Goal: Task Accomplishment & Management: Use online tool/utility

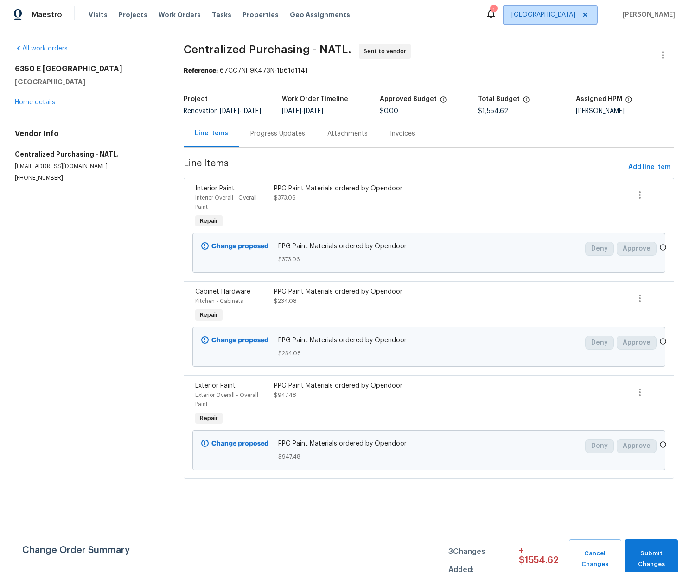
drag, startPoint x: 555, startPoint y: 12, endPoint x: 558, endPoint y: 17, distance: 5.8
click at [556, 12] on span "[GEOGRAPHIC_DATA]" at bounding box center [549, 15] width 93 height 19
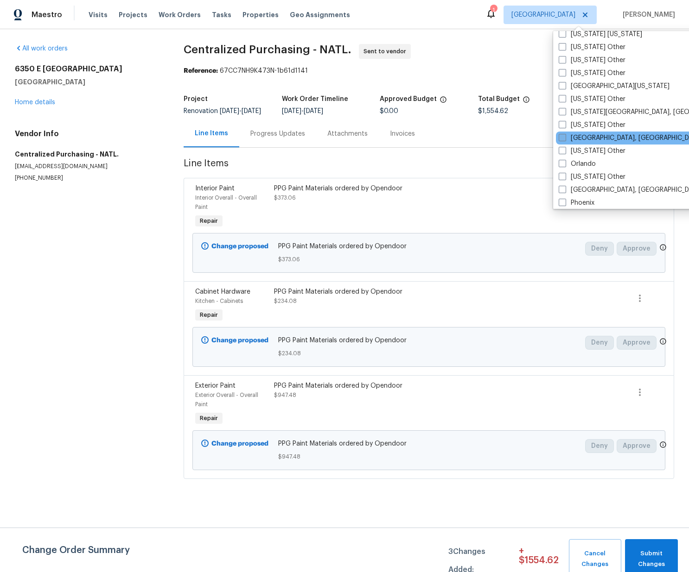
scroll to position [975, 0]
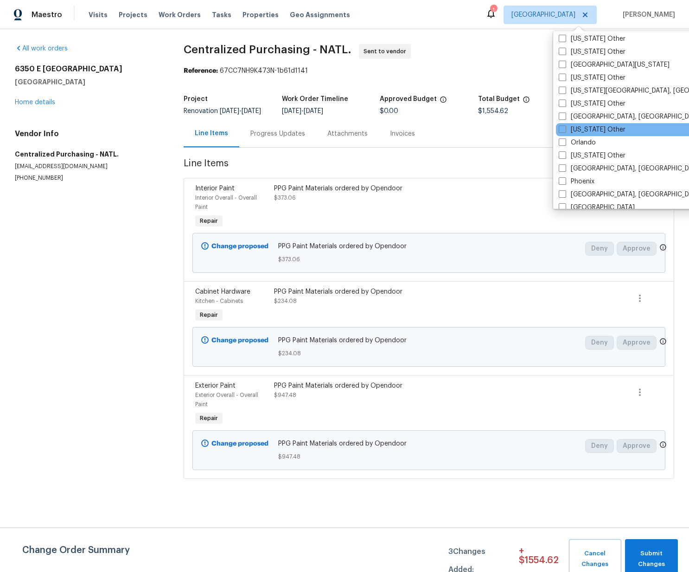
drag, startPoint x: 575, startPoint y: 145, endPoint x: 575, endPoint y: 136, distance: 9.3
click at [575, 145] on label "Orlando" at bounding box center [576, 142] width 37 height 9
click at [564, 144] on input "Orlando" at bounding box center [561, 141] width 6 height 6
checkbox input "true"
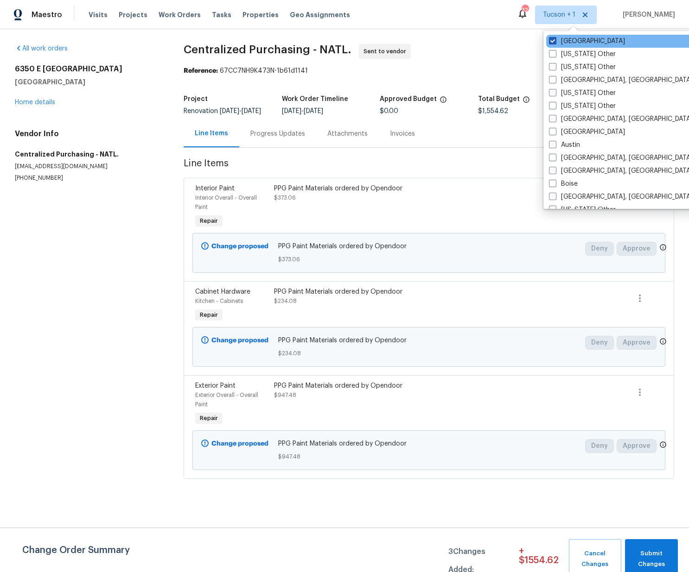
click at [566, 41] on label "[GEOGRAPHIC_DATA]" at bounding box center [587, 41] width 76 height 9
click at [555, 41] on input "[GEOGRAPHIC_DATA]" at bounding box center [552, 40] width 6 height 6
checkbox input "false"
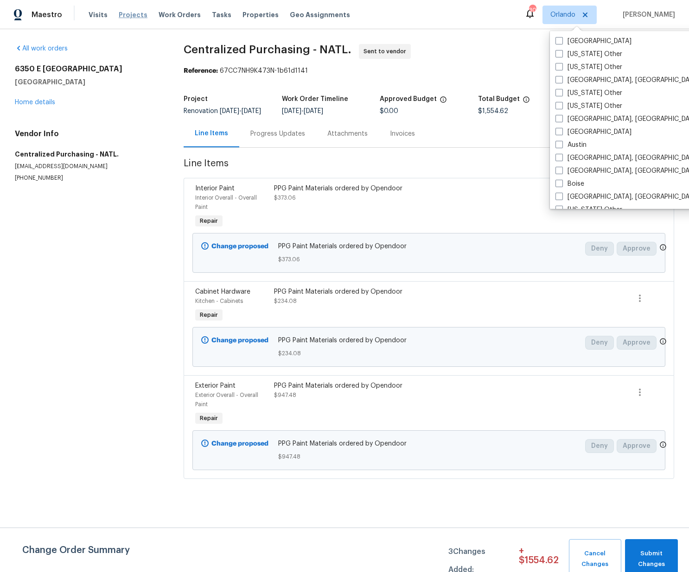
click at [120, 18] on span "Projects" at bounding box center [133, 14] width 29 height 9
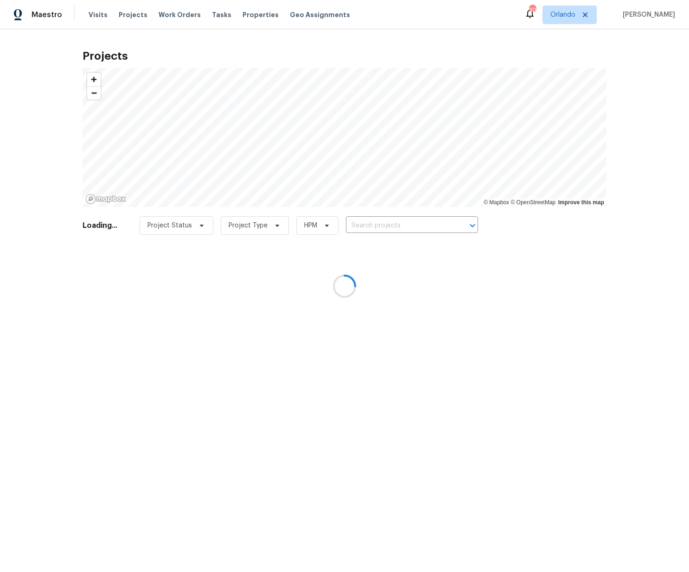
click at [397, 214] on div at bounding box center [344, 286] width 689 height 572
click at [403, 224] on div at bounding box center [344, 286] width 689 height 572
click at [399, 227] on div at bounding box center [344, 286] width 689 height 572
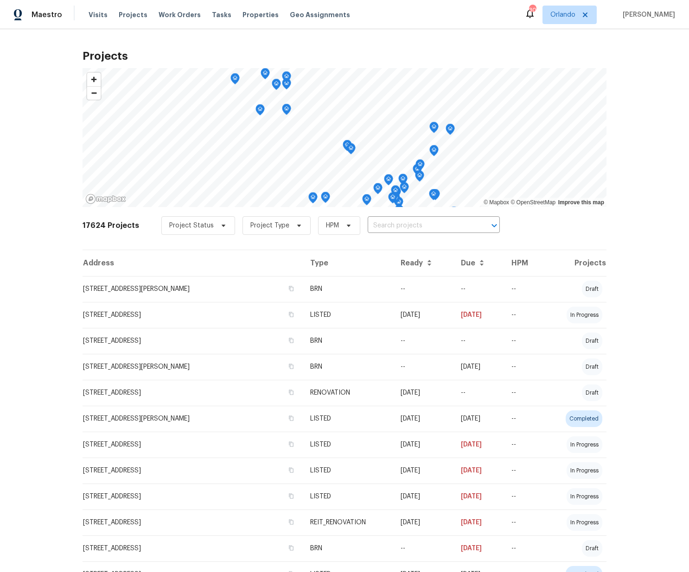
click at [399, 227] on input "text" at bounding box center [420, 226] width 106 height 14
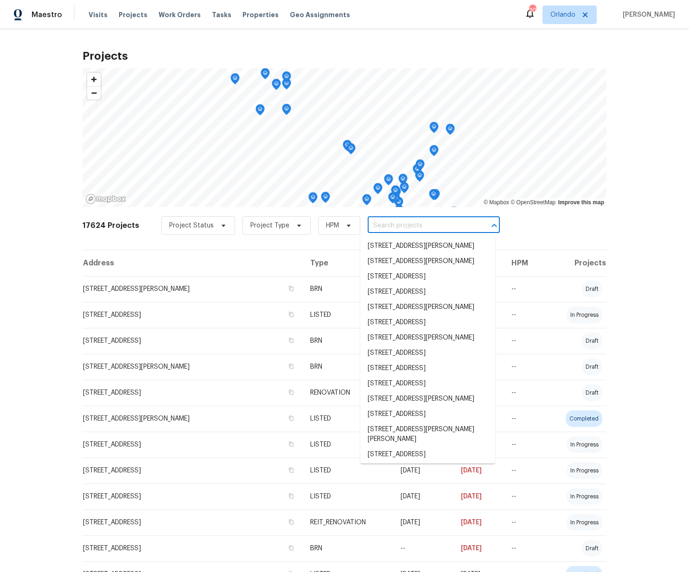
paste input "[STREET_ADDRESS]"
type input "[STREET_ADDRESS]"
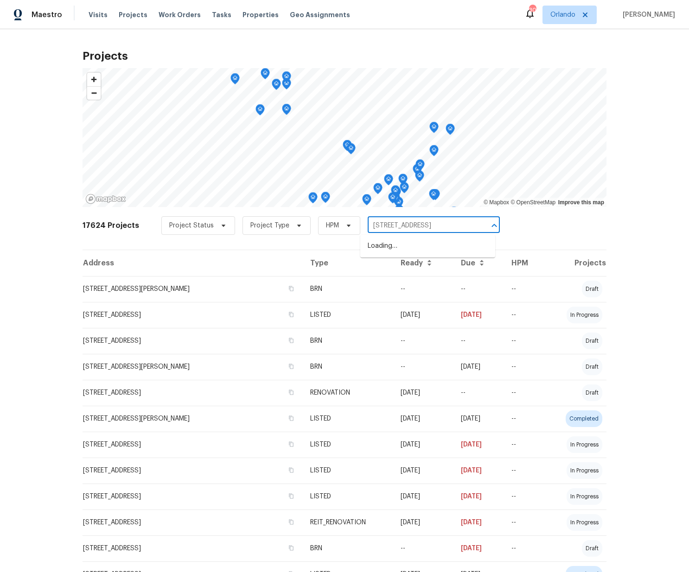
scroll to position [0, 12]
click at [405, 245] on li "[STREET_ADDRESS]" at bounding box center [427, 246] width 135 height 15
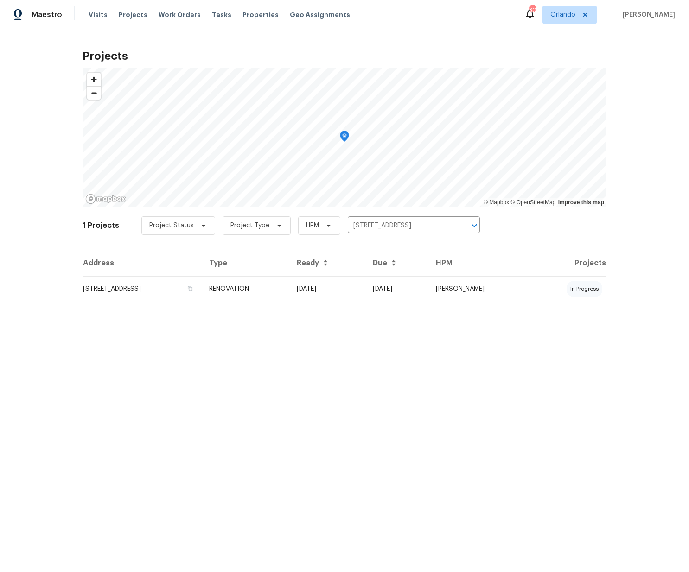
click at [202, 288] on td "[STREET_ADDRESS]" at bounding box center [141, 289] width 119 height 26
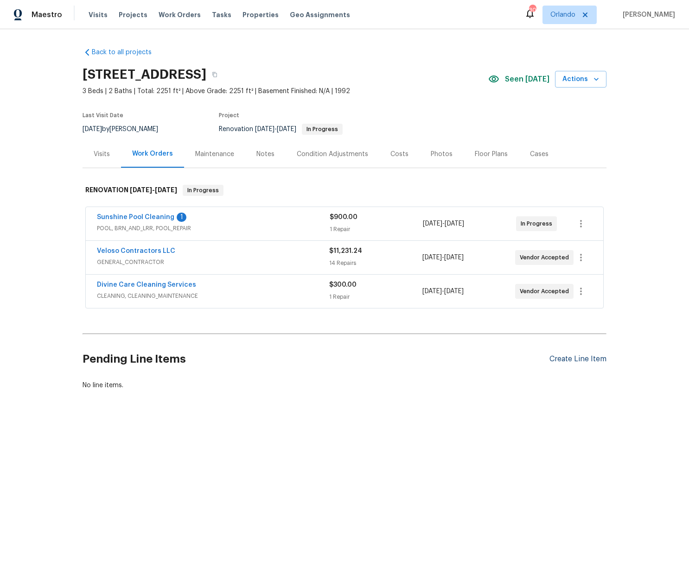
click at [585, 357] on div "Create Line Item" at bounding box center [577, 359] width 57 height 9
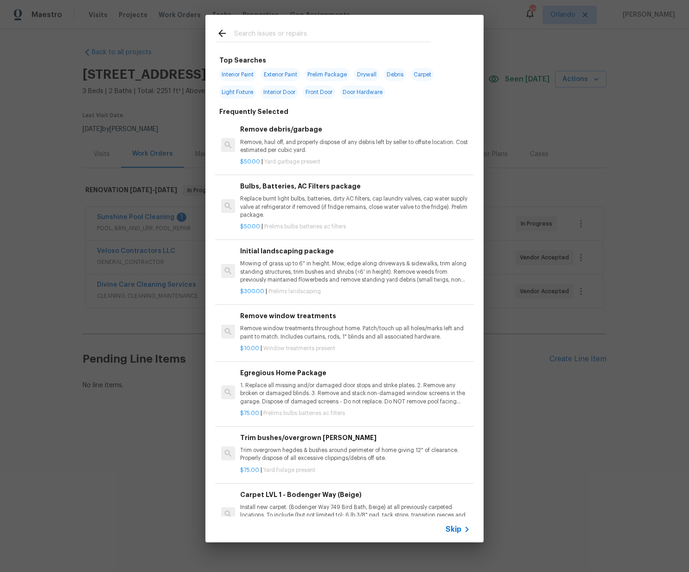
click at [272, 37] on input "text" at bounding box center [332, 35] width 196 height 14
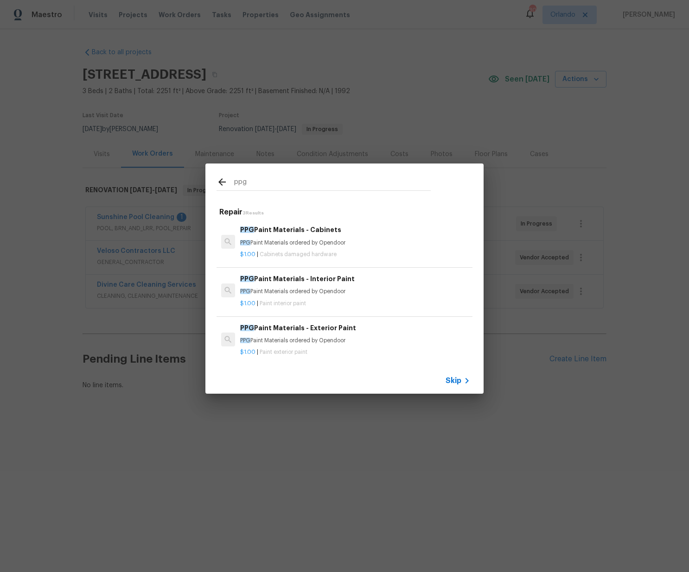
type input "ppg"
click at [309, 245] on p "PPG Paint Materials ordered by Opendoor" at bounding box center [355, 243] width 230 height 8
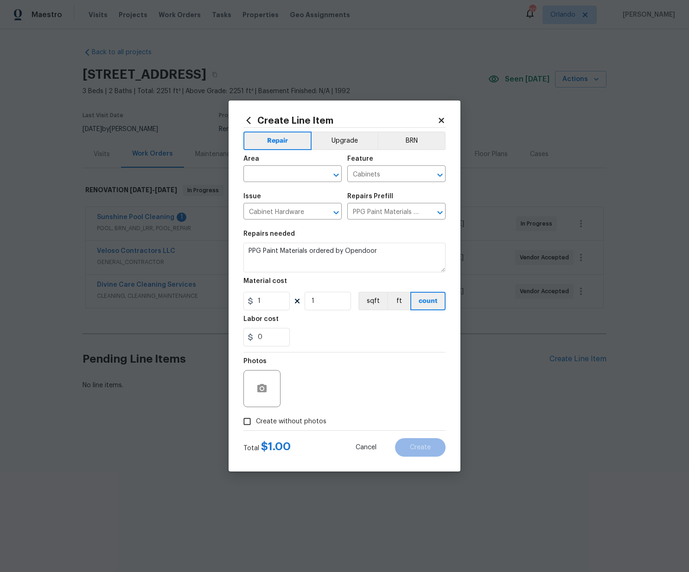
click at [249, 119] on icon at bounding box center [248, 120] width 10 height 10
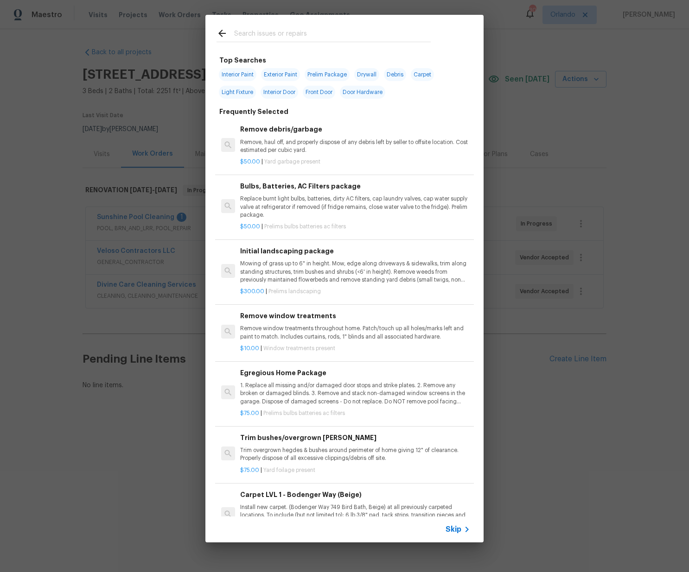
click at [301, 31] on input "text" at bounding box center [332, 35] width 196 height 14
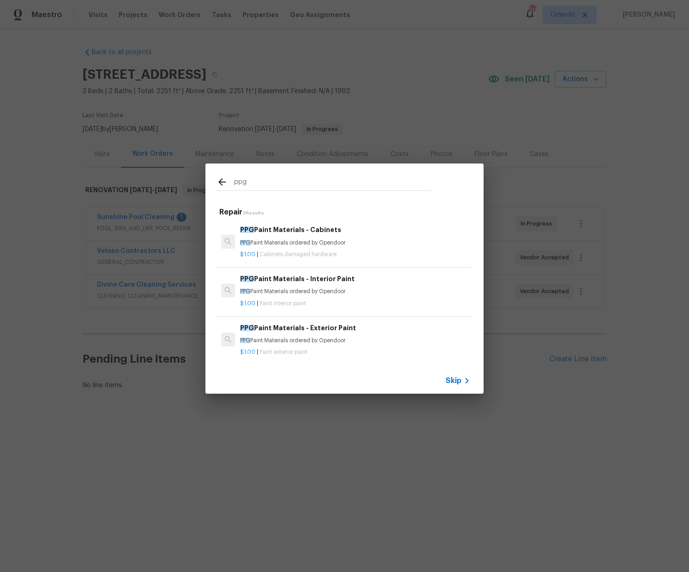
type input "ppg"
click at [332, 293] on p "PPG Paint Materials ordered by Opendoor" at bounding box center [355, 292] width 230 height 8
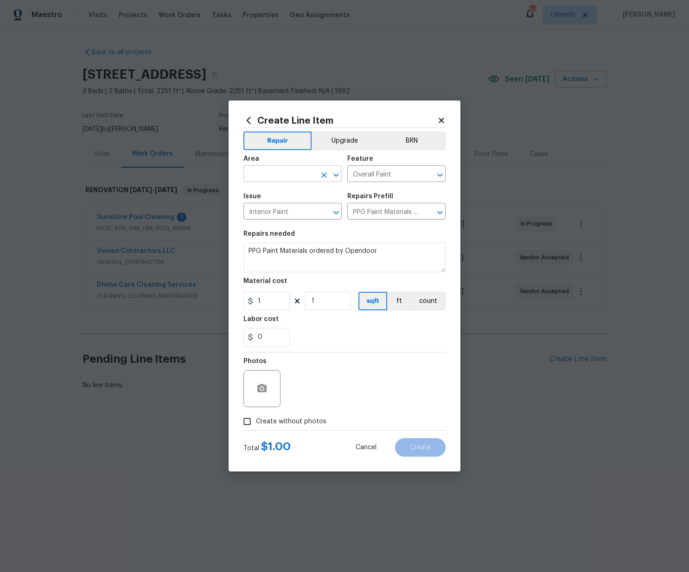
click at [295, 177] on input "text" at bounding box center [279, 175] width 72 height 14
click at [295, 176] on input "text" at bounding box center [279, 175] width 72 height 14
paste input "572.4"
drag, startPoint x: 268, startPoint y: 174, endPoint x: 221, endPoint y: 162, distance: 48.0
click at [231, 171] on div "Create Line Item Repair Upgrade BRN Area 572.4 ​ Feature Overall Paint ​ Issue …" at bounding box center [344, 286] width 232 height 371
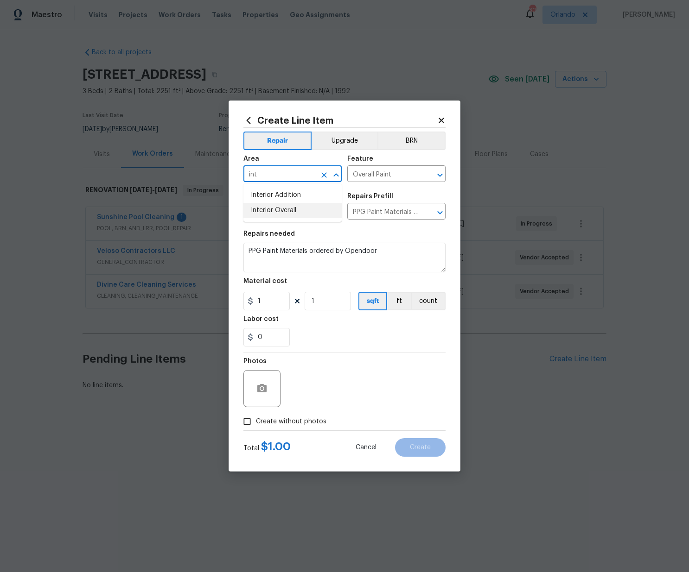
click at [277, 212] on li "Interior Overall" at bounding box center [292, 210] width 98 height 15
type input "Interior Overall"
drag, startPoint x: 264, startPoint y: 300, endPoint x: 228, endPoint y: 293, distance: 35.8
click at [228, 293] on div "Create Line Item Repair Upgrade BRN Area Interior Overall ​ Feature Overall Pai…" at bounding box center [344, 286] width 232 height 371
paste input "572.4"
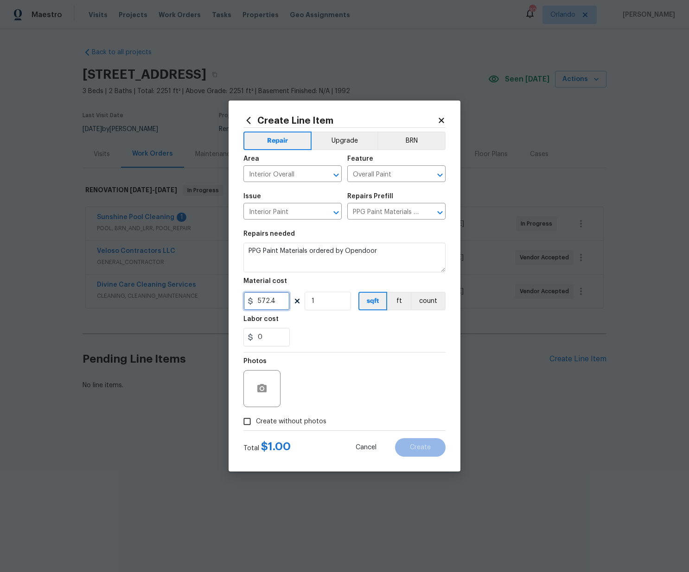
type input "572.4"
click at [316, 423] on span "Create without photos" at bounding box center [291, 422] width 70 height 10
click at [256, 423] on input "Create without photos" at bounding box center [247, 422] width 18 height 18
checkbox input "true"
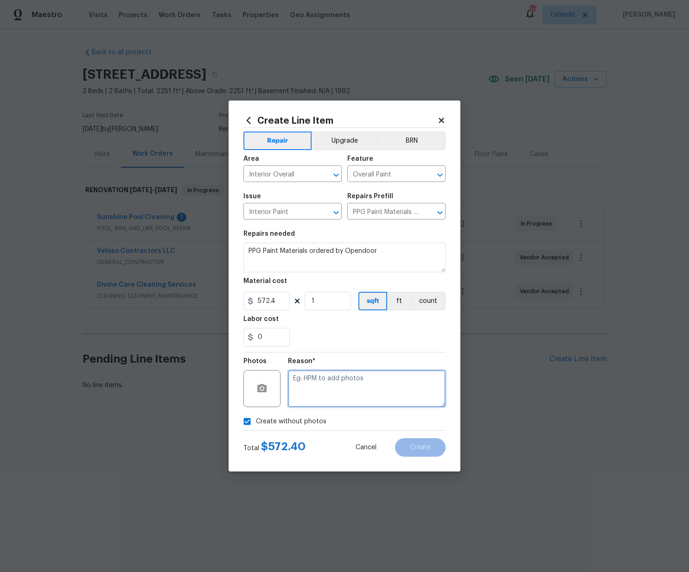
click at [326, 392] on textarea at bounding box center [367, 388] width 158 height 37
type textarea "N/A"
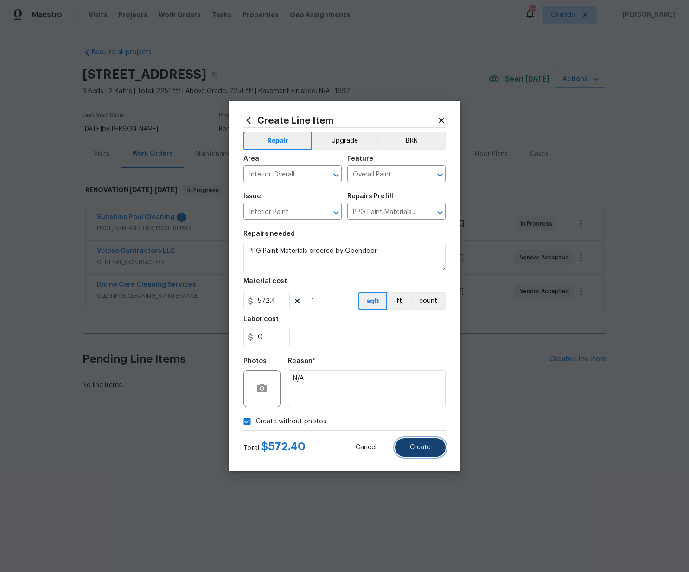
click at [428, 449] on span "Create" at bounding box center [420, 447] width 21 height 7
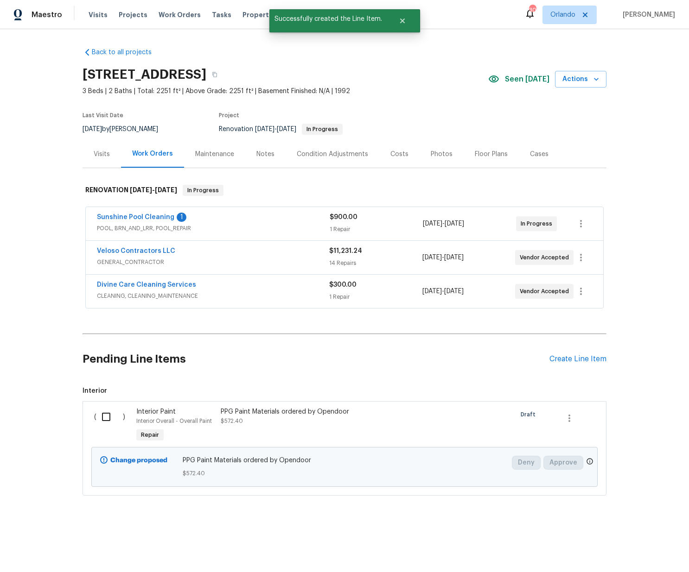
click at [104, 416] on input "checkbox" at bounding box center [109, 416] width 26 height 19
checkbox input "true"
click at [615, 548] on span "Create Work Order" at bounding box center [636, 550] width 62 height 12
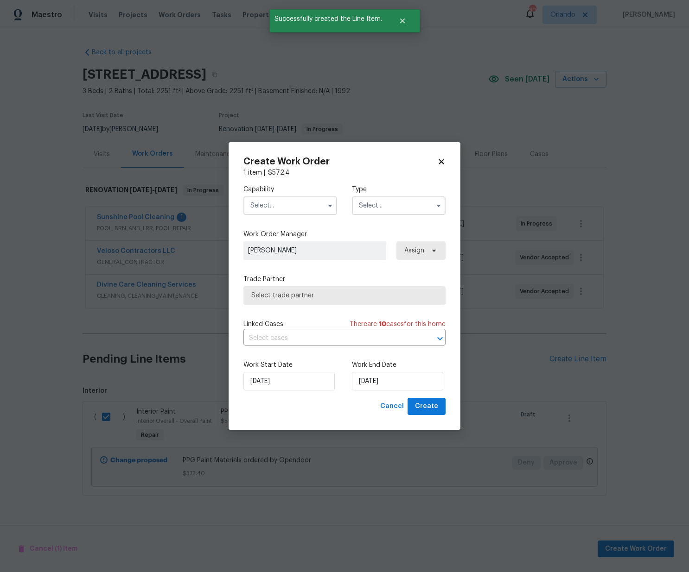
drag, startPoint x: 305, startPoint y: 207, endPoint x: 305, endPoint y: 212, distance: 4.7
click at [305, 208] on input "text" at bounding box center [290, 205] width 94 height 19
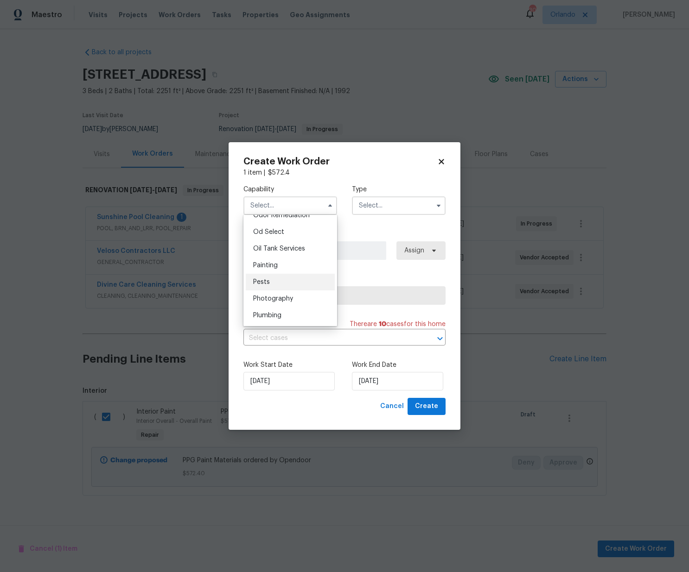
scroll to position [745, 0]
click at [291, 259] on div "Painting" at bounding box center [290, 259] width 89 height 17
type input "Painting"
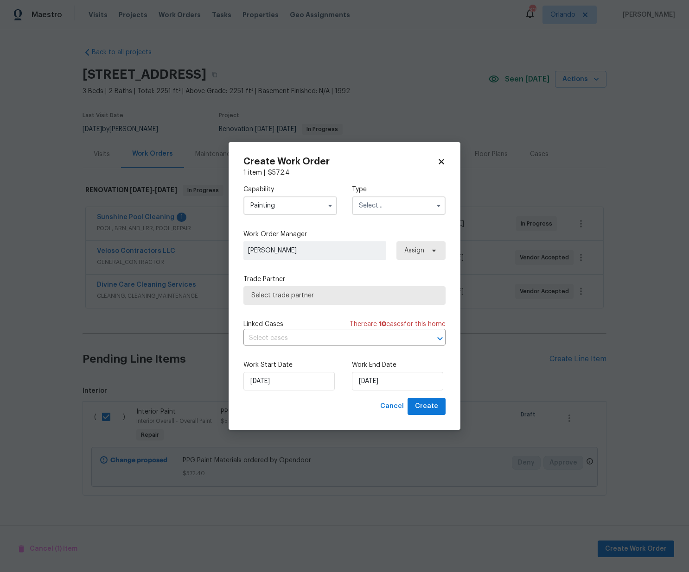
drag, startPoint x: 424, startPoint y: 205, endPoint x: 422, endPoint y: 213, distance: 8.0
click at [424, 205] on input "text" at bounding box center [399, 205] width 94 height 19
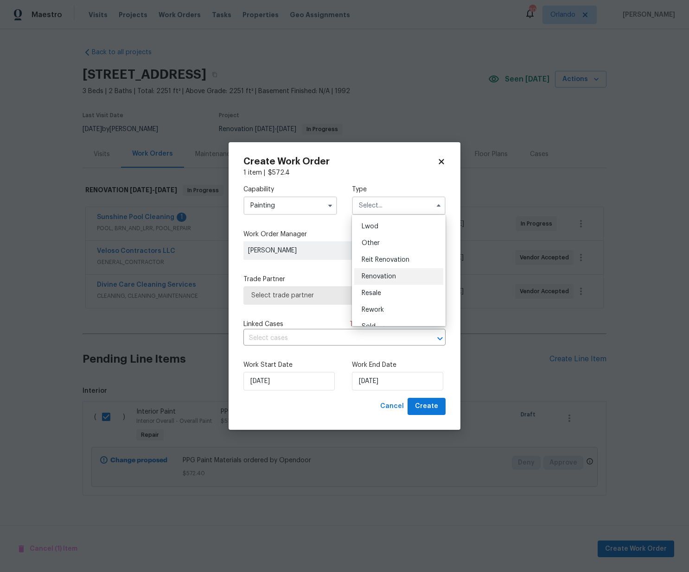
scroll to position [110, 0]
click at [389, 269] on div "Renovation" at bounding box center [398, 265] width 89 height 17
type input "Renovation"
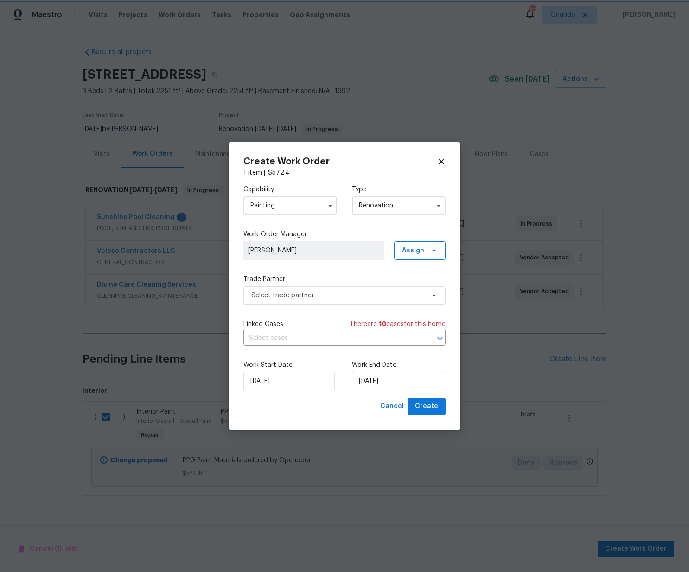
scroll to position [0, 0]
click at [431, 237] on label "Work Order Manager" at bounding box center [344, 234] width 202 height 9
click at [429, 254] on span "Assign" at bounding box center [419, 250] width 51 height 19
drag, startPoint x: 411, startPoint y: 287, endPoint x: 386, endPoint y: 291, distance: 25.4
click at [410, 287] on div "Assign to me" at bounding box center [421, 289] width 40 height 9
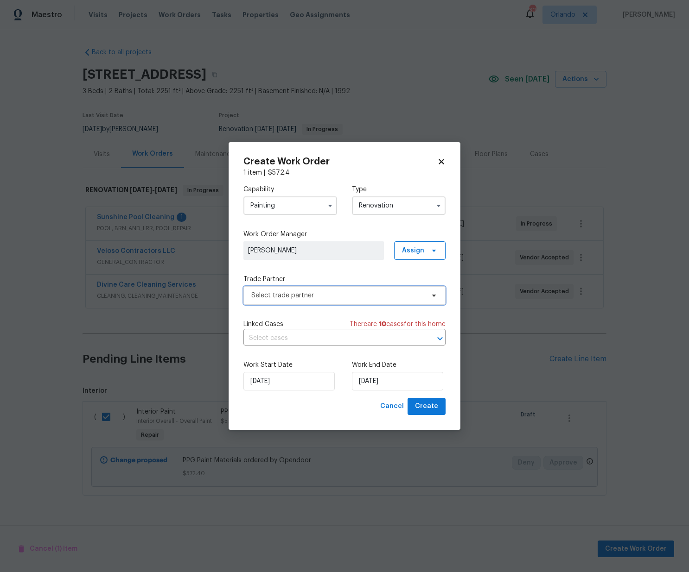
click at [342, 295] on span "Select trade partner" at bounding box center [337, 295] width 173 height 9
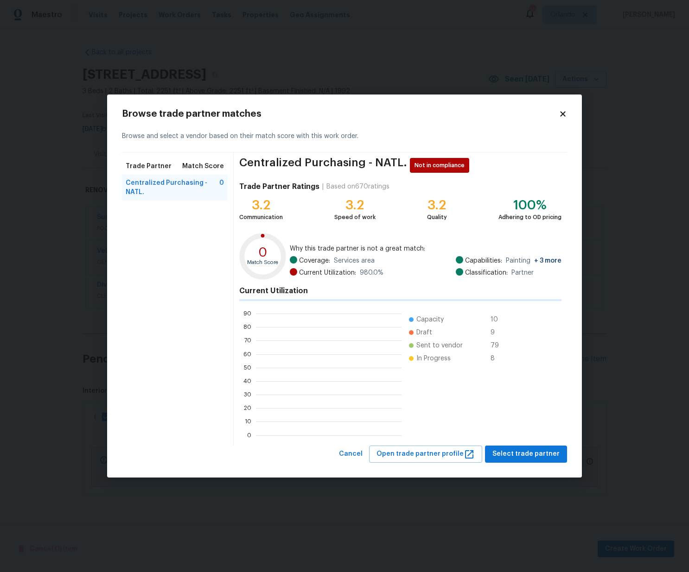
scroll to position [130, 145]
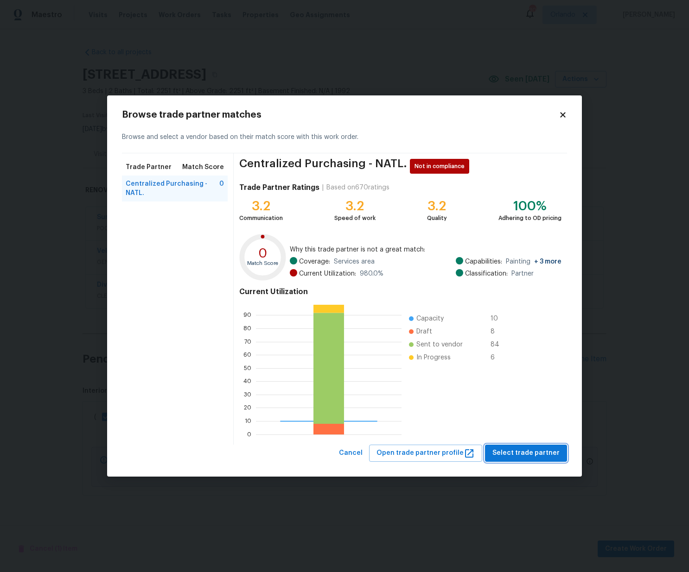
click at [511, 448] on span "Select trade partner" at bounding box center [525, 454] width 67 height 12
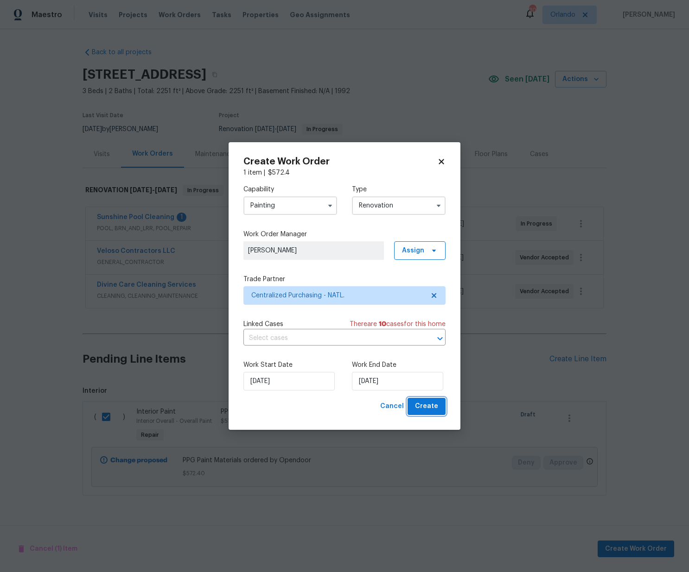
click at [431, 408] on span "Create" at bounding box center [426, 407] width 23 height 12
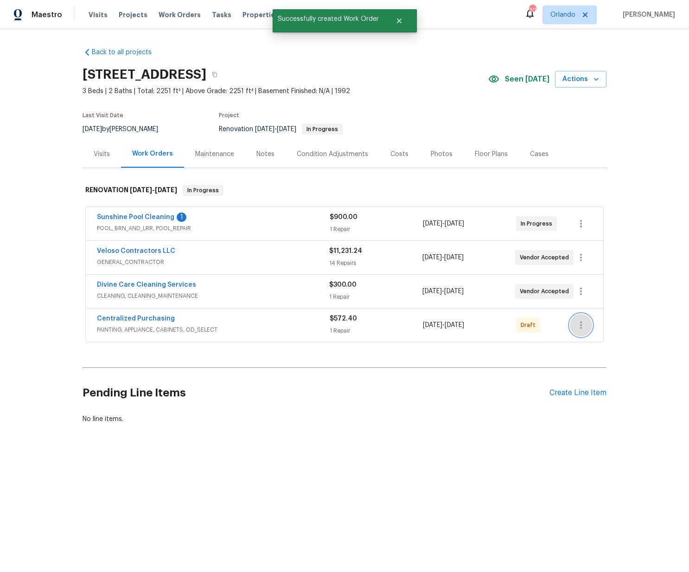
click at [588, 321] on button "button" at bounding box center [580, 325] width 22 height 22
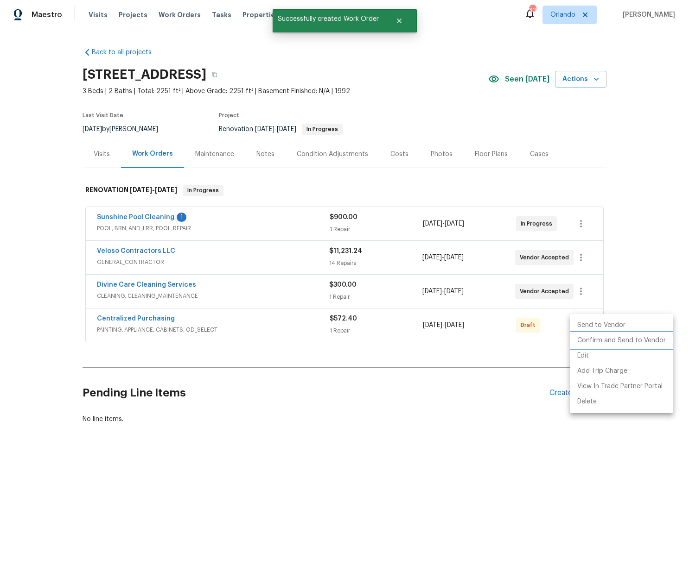
click at [586, 345] on li "Confirm and Send to Vendor" at bounding box center [620, 340] width 103 height 15
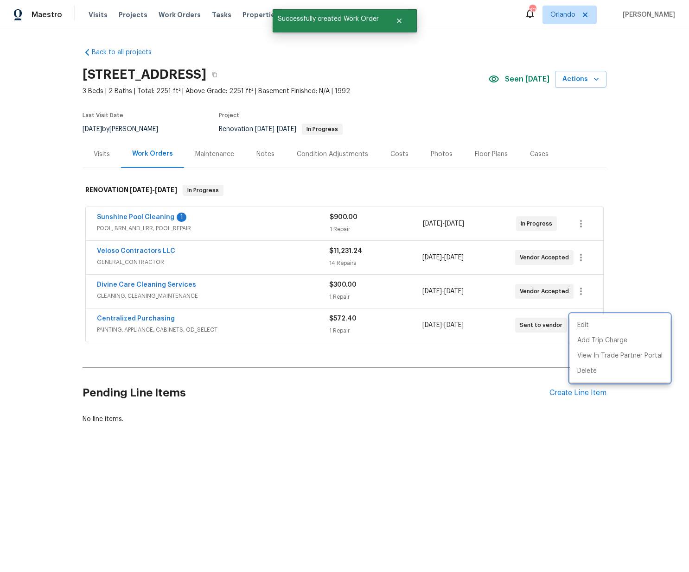
click at [240, 328] on div at bounding box center [344, 286] width 689 height 572
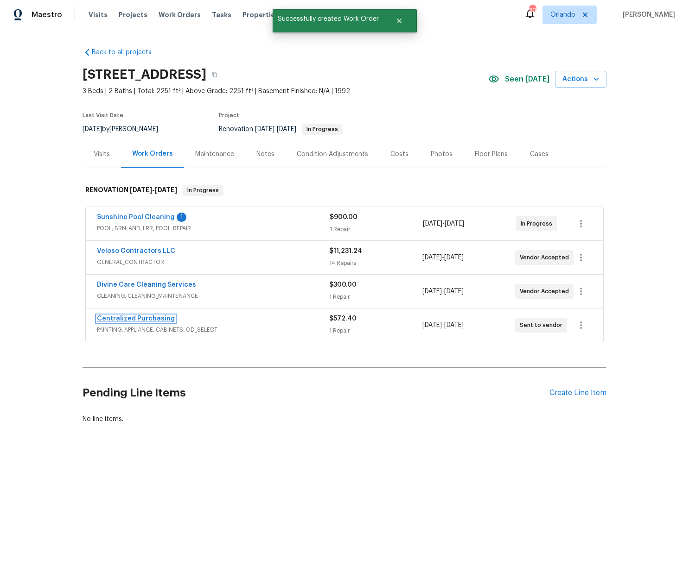
click at [158, 319] on link "Centralized Purchasing" at bounding box center [136, 319] width 78 height 6
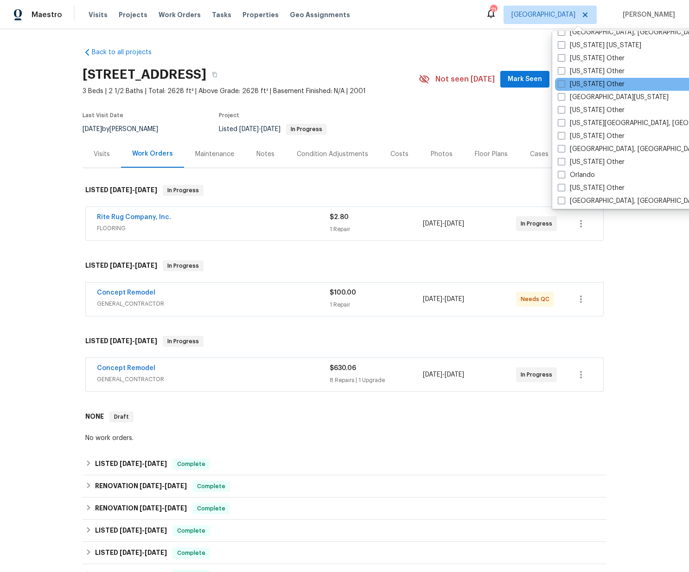
scroll to position [949, 0]
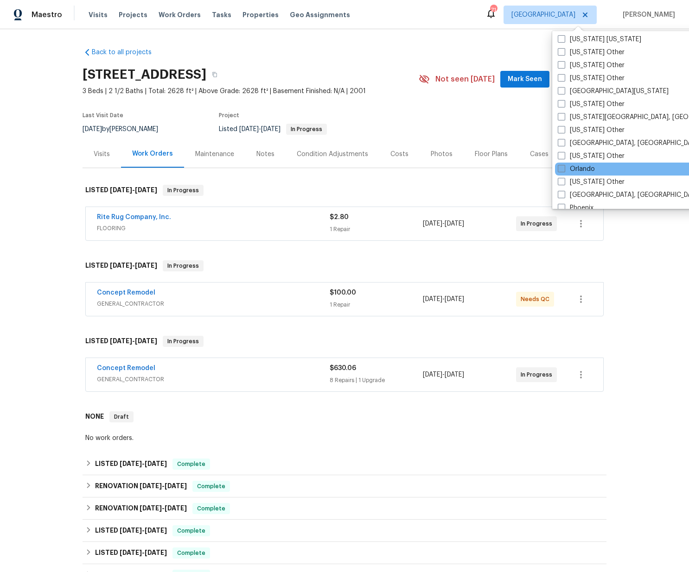
click at [577, 170] on label "Orlando" at bounding box center [575, 168] width 37 height 9
click at [563, 170] on input "Orlando" at bounding box center [560, 167] width 6 height 6
checkbox input "true"
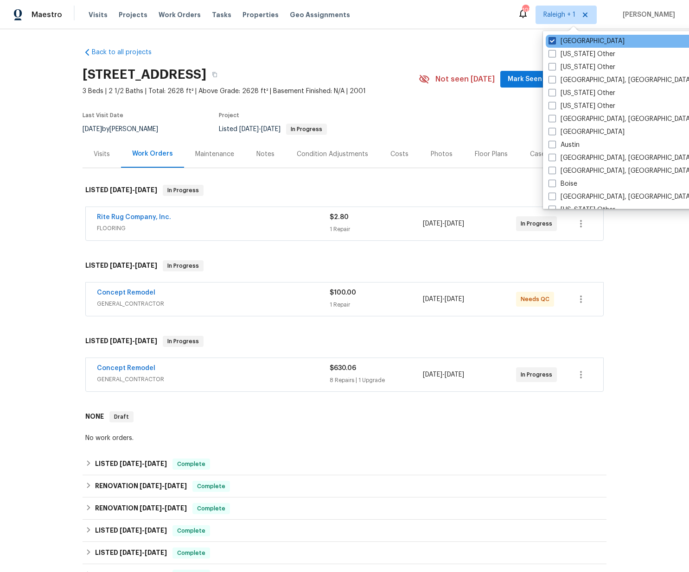
click at [570, 42] on label "[GEOGRAPHIC_DATA]" at bounding box center [586, 41] width 76 height 9
click at [554, 42] on input "[GEOGRAPHIC_DATA]" at bounding box center [551, 40] width 6 height 6
checkbox input "false"
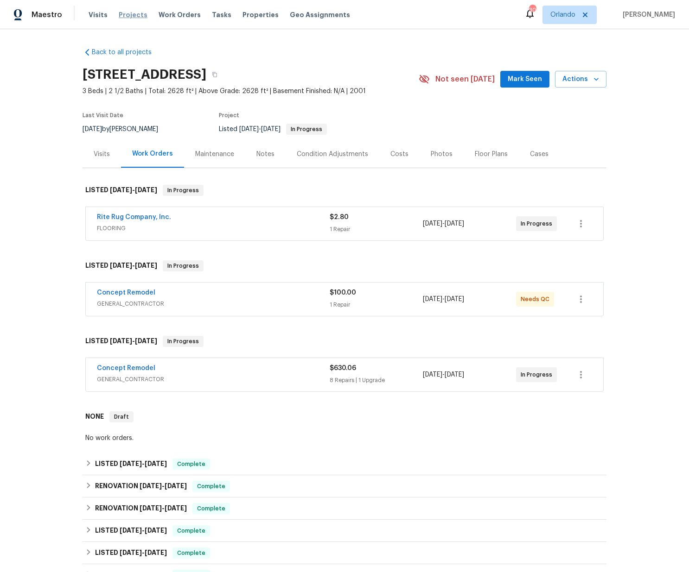
drag, startPoint x: 110, startPoint y: 19, endPoint x: 120, endPoint y: 17, distance: 10.7
click at [110, 18] on div "Visits Projects Work Orders Tasks Properties Geo Assignments" at bounding box center [225, 15] width 272 height 19
click at [124, 16] on span "Projects" at bounding box center [133, 14] width 29 height 9
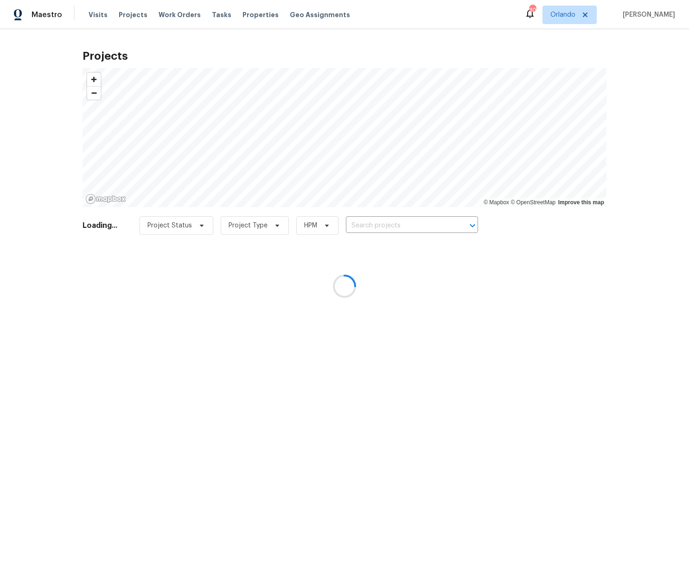
drag, startPoint x: 407, startPoint y: 213, endPoint x: 404, endPoint y: 228, distance: 15.2
click at [405, 213] on div at bounding box center [344, 286] width 689 height 572
click at [404, 229] on div at bounding box center [344, 286] width 689 height 572
click at [394, 225] on div at bounding box center [344, 286] width 689 height 572
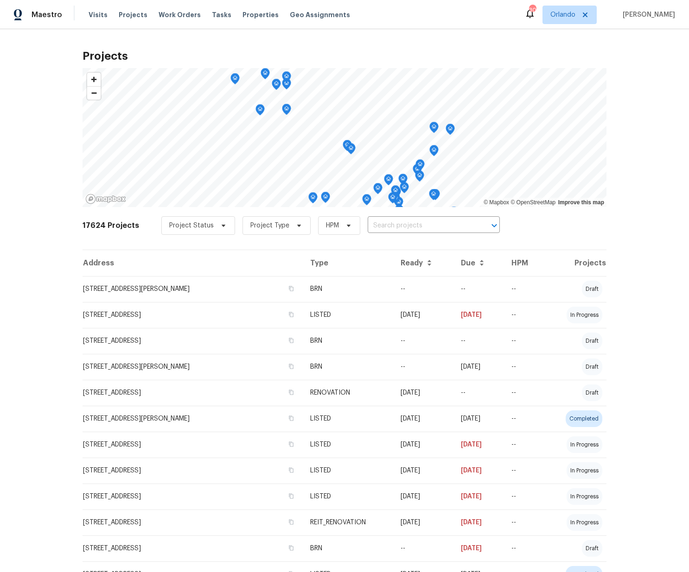
click at [394, 225] on input "text" at bounding box center [420, 226] width 106 height 14
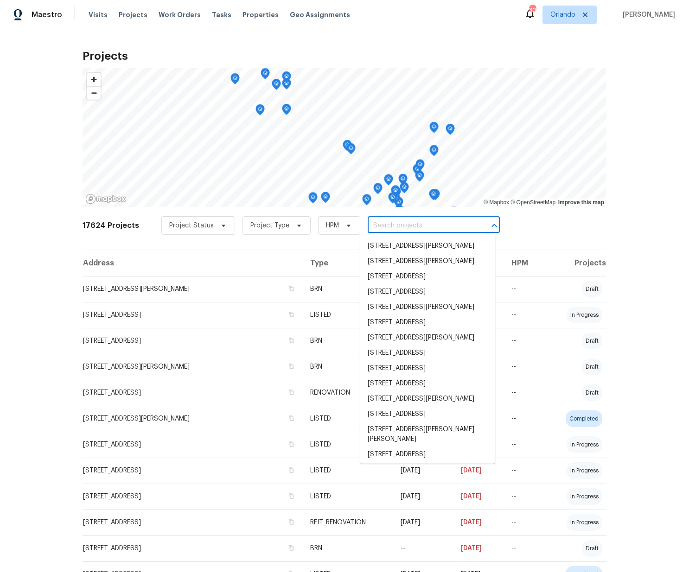
paste input "[STREET_ADDRESS]"
type input "[STREET_ADDRESS]"
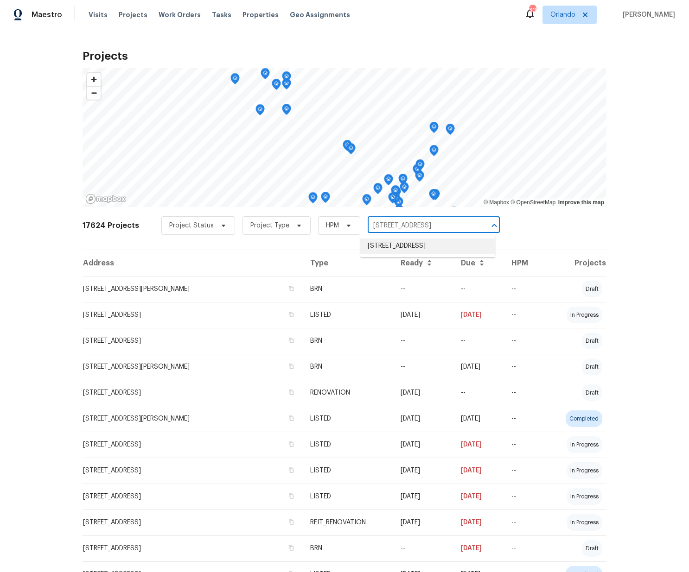
click at [398, 243] on li "[STREET_ADDRESS]" at bounding box center [427, 246] width 135 height 15
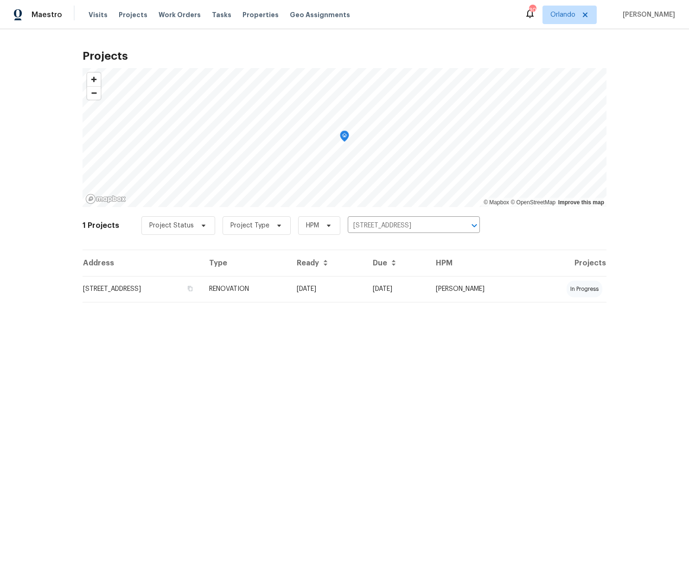
click at [172, 282] on td "[STREET_ADDRESS]" at bounding box center [141, 289] width 119 height 26
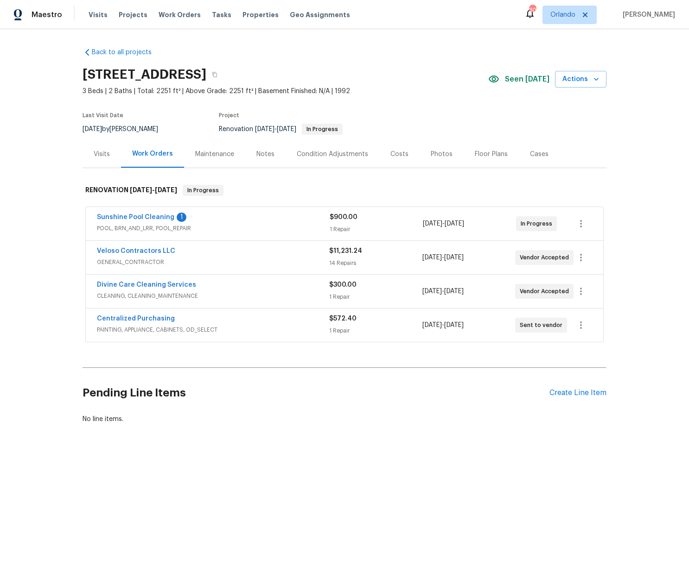
click at [206, 74] on h2 "[STREET_ADDRESS]" at bounding box center [144, 74] width 124 height 9
click at [206, 75] on h2 "[STREET_ADDRESS]" at bounding box center [144, 74] width 124 height 9
copy h2 "32765"
click at [135, 316] on link "Centralized Purchasing" at bounding box center [136, 319] width 78 height 6
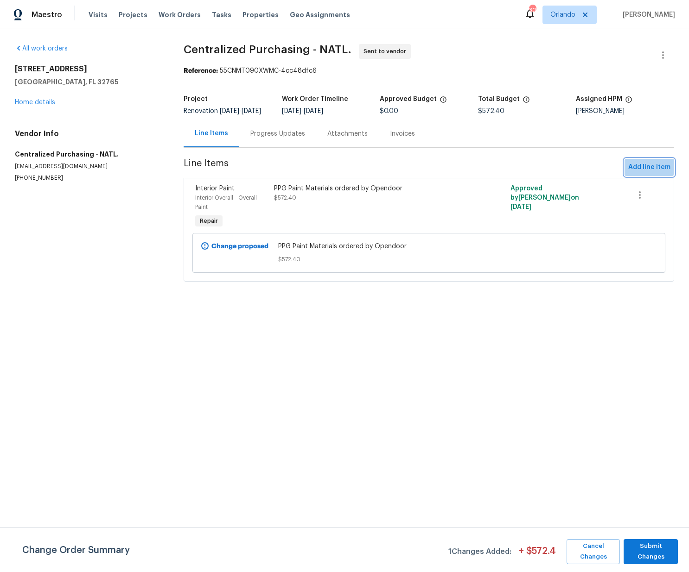
click at [644, 173] on span "Add line item" at bounding box center [649, 168] width 42 height 12
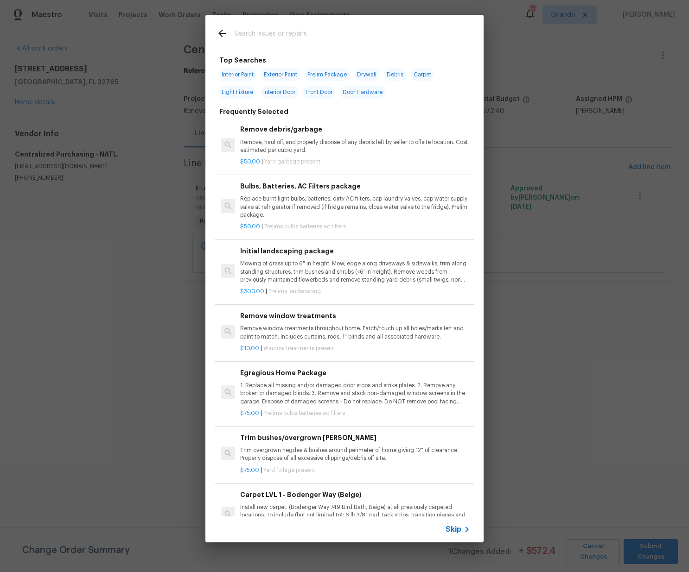
click at [266, 32] on input "text" at bounding box center [332, 35] width 196 height 14
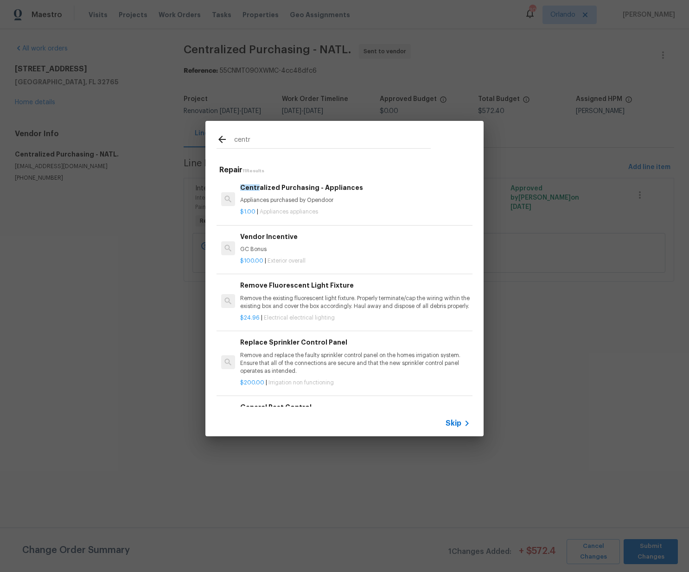
type input "centr"
click at [284, 204] on div "$1.00 | Appliances appliances" at bounding box center [355, 210] width 230 height 12
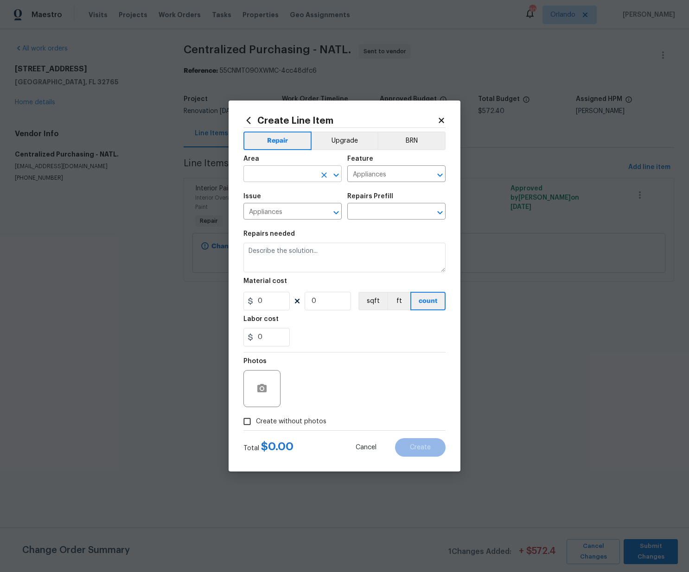
type input "Centralized Purchasing - Appliances $1.00"
type textarea "Appliances purchased by Opendoor"
type input "1"
click at [259, 178] on input "text" at bounding box center [279, 175] width 72 height 14
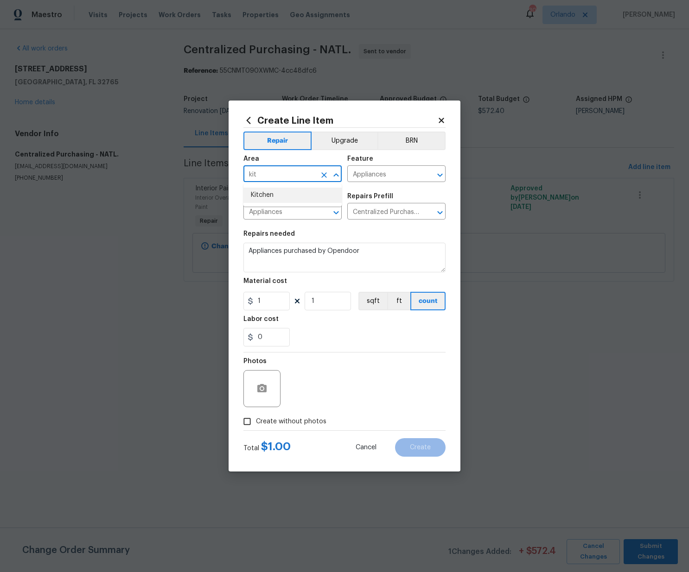
click at [252, 194] on li "Kitchen" at bounding box center [292, 195] width 98 height 15
type input "Kitchen"
drag, startPoint x: 406, startPoint y: 322, endPoint x: 270, endPoint y: 306, distance: 137.2
click at [403, 322] on div "Labor cost" at bounding box center [344, 322] width 202 height 12
drag, startPoint x: 253, startPoint y: 299, endPoint x: 235, endPoint y: 298, distance: 18.6
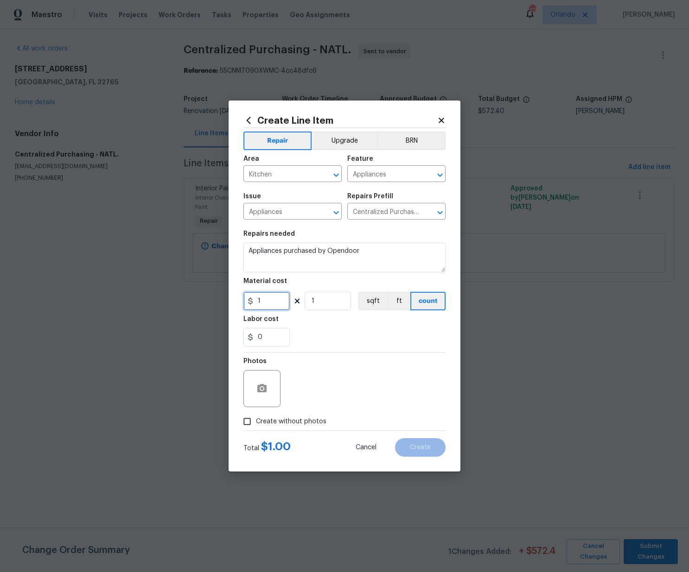
click at [234, 297] on div "Create Line Item Repair Upgrade BRN Area Kitchen ​ Feature Appliances ​ Issue A…" at bounding box center [344, 286] width 232 height 371
paste input "397.75"
type input "1397.75"
click at [313, 421] on span "Create without photos" at bounding box center [291, 422] width 70 height 10
click at [256, 421] on input "Create without photos" at bounding box center [247, 422] width 18 height 18
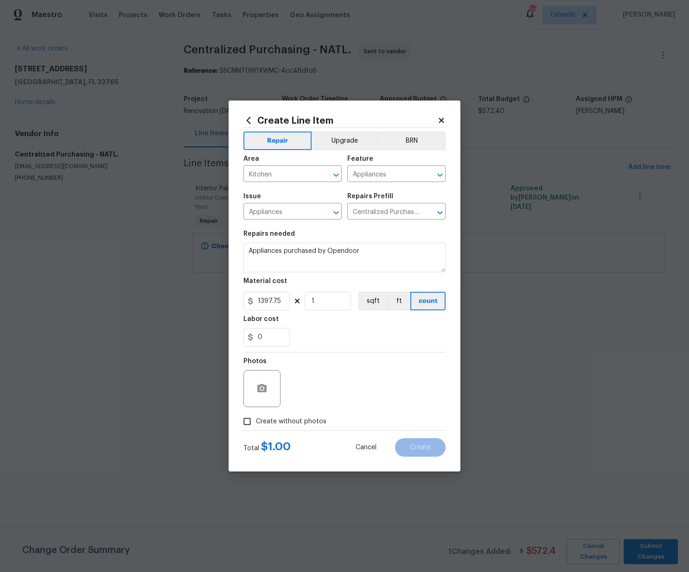
checkbox input "true"
click at [329, 373] on textarea at bounding box center [367, 388] width 158 height 37
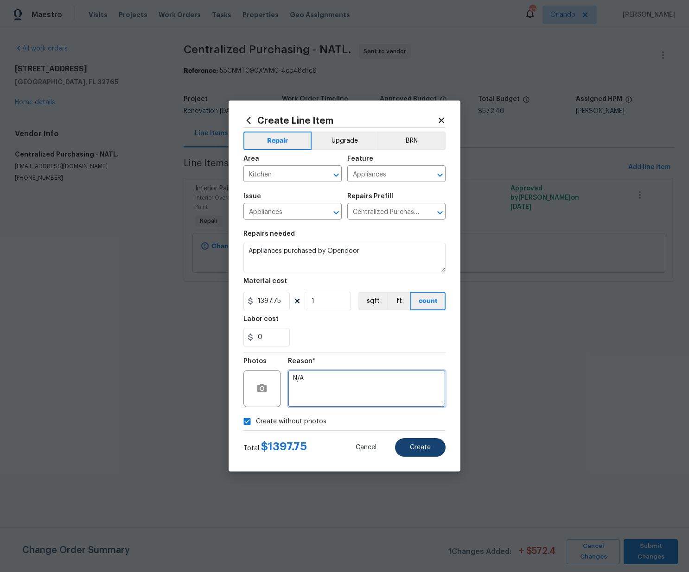
type textarea "N/A"
click at [418, 450] on span "Create" at bounding box center [420, 447] width 21 height 7
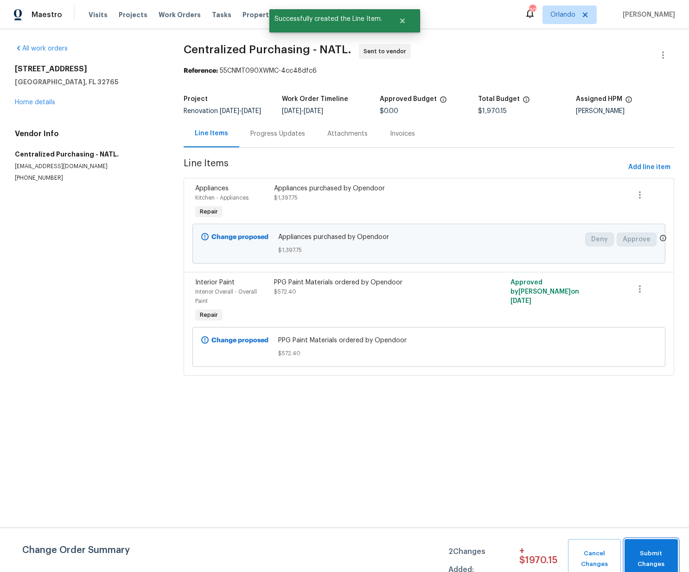
click at [662, 561] on span "Submit Changes" at bounding box center [651, 559] width 44 height 21
